Goal: Check status

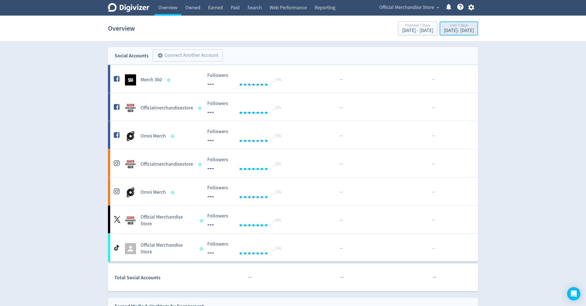
click at [442, 35] on button "Last 7 Days [DATE] - [DATE]" at bounding box center [459, 28] width 38 height 14
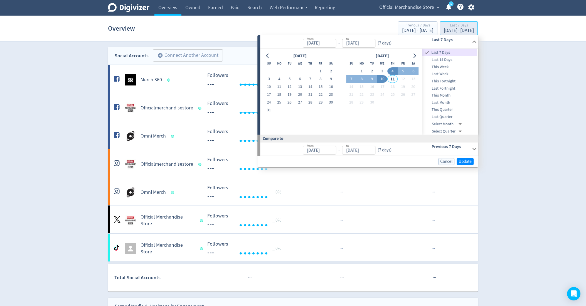
type input "[DATE]"
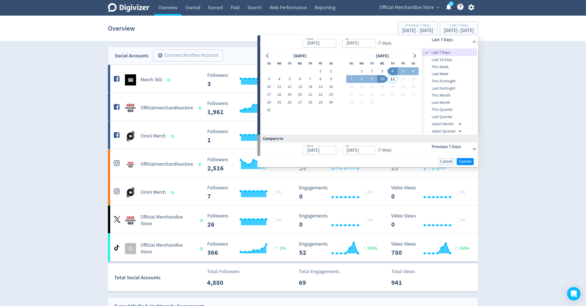
click at [452, 95] on span "This Month" at bounding box center [449, 95] width 55 height 6
type input "[DATE]"
click at [408, 12] on div "Official Merchandise Store expand_more 5 Help Center - Searchable support on us…" at bounding box center [425, 8] width 105 height 16
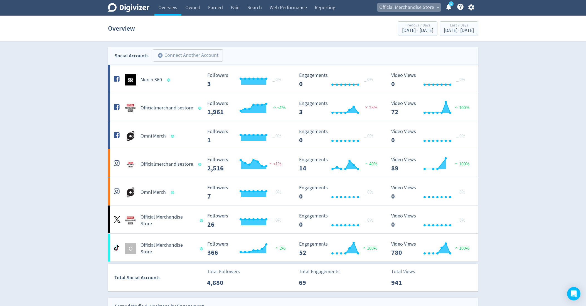
click at [406, 6] on span "Official Merchandise Store" at bounding box center [406, 7] width 55 height 9
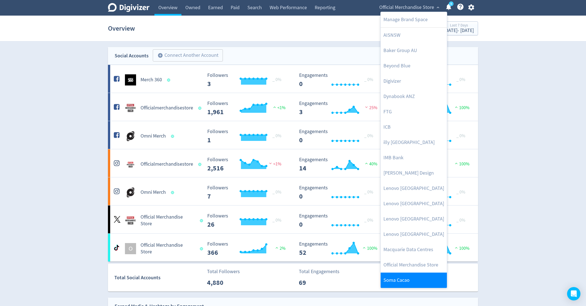
click at [403, 281] on link "Soma Cacao" at bounding box center [414, 280] width 66 height 15
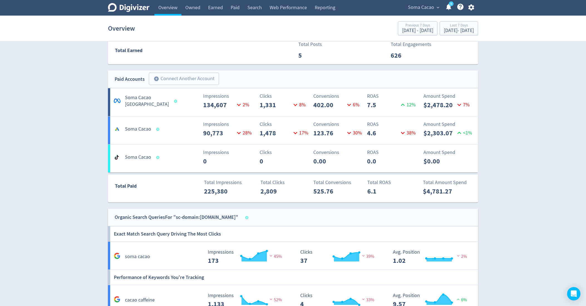
scroll to position [271, 0]
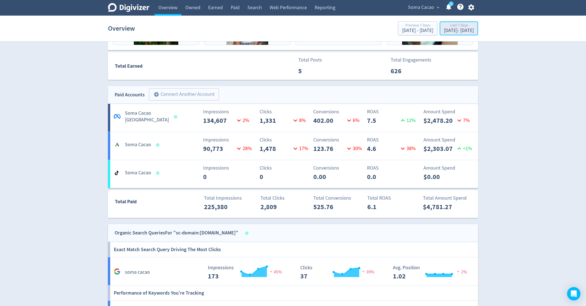
click at [453, 30] on div "[DATE] - [DATE]" at bounding box center [459, 30] width 30 height 5
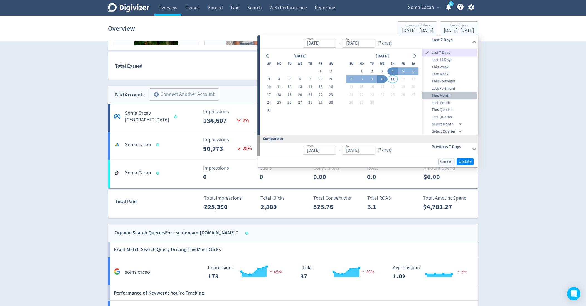
click at [456, 95] on span "This Month" at bounding box center [449, 95] width 55 height 6
type input "[DATE]"
click at [468, 160] on span "Update" at bounding box center [465, 162] width 13 height 4
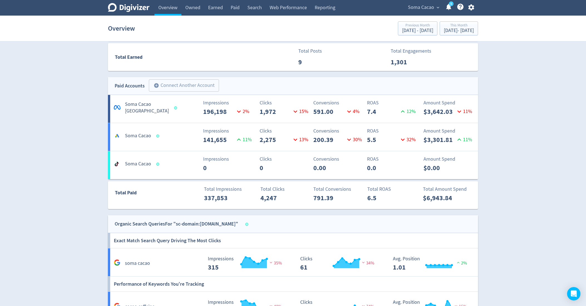
scroll to position [279, 0]
